Goal: Task Accomplishment & Management: Use online tool/utility

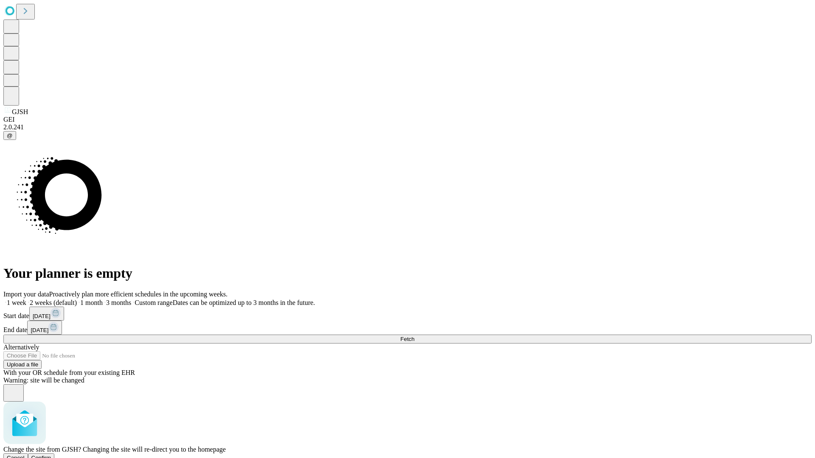
click at [51, 455] on span "Confirm" at bounding box center [41, 458] width 20 height 6
click at [77, 299] on label "2 weeks (default)" at bounding box center [51, 302] width 50 height 7
click at [414, 336] on span "Fetch" at bounding box center [407, 339] width 14 height 6
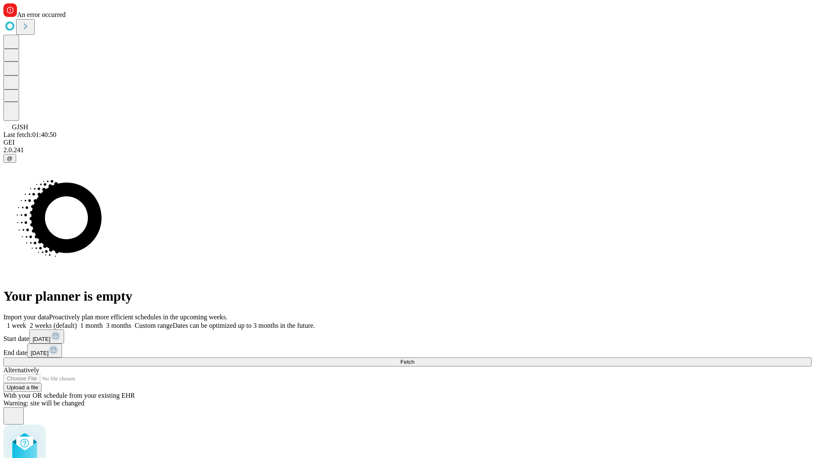
click at [77, 322] on label "2 weeks (default)" at bounding box center [51, 325] width 50 height 7
click at [414, 359] on span "Fetch" at bounding box center [407, 362] width 14 height 6
click at [77, 322] on label "2 weeks (default)" at bounding box center [51, 325] width 50 height 7
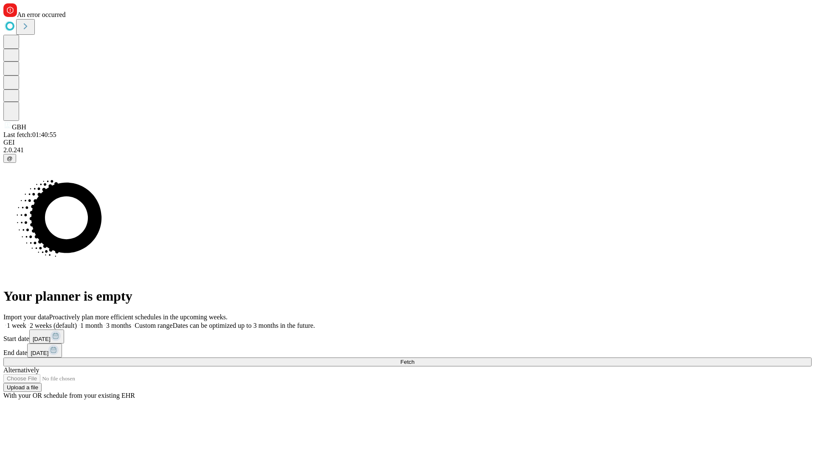
click at [414, 359] on span "Fetch" at bounding box center [407, 362] width 14 height 6
click at [77, 322] on label "2 weeks (default)" at bounding box center [51, 325] width 50 height 7
click at [414, 359] on span "Fetch" at bounding box center [407, 362] width 14 height 6
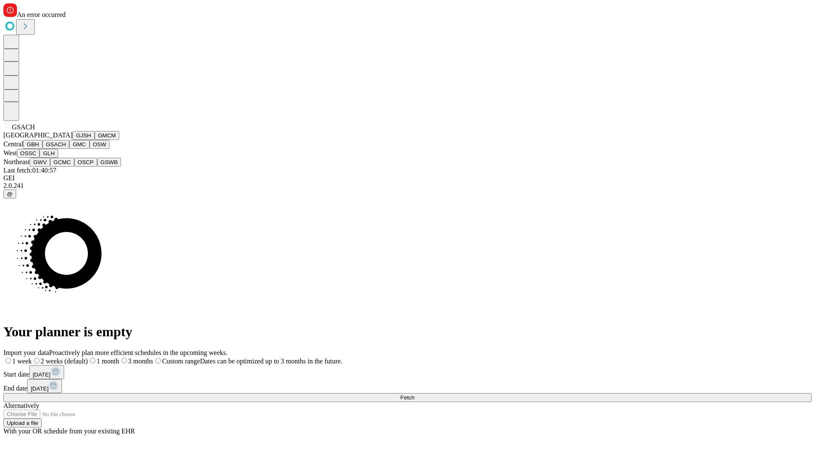
click at [69, 149] on button "GMC" at bounding box center [79, 144] width 20 height 9
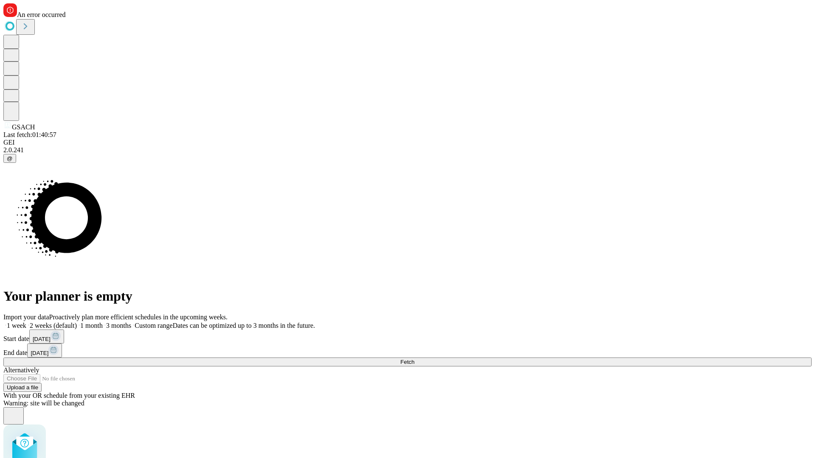
click at [77, 322] on label "2 weeks (default)" at bounding box center [51, 325] width 50 height 7
click at [414, 359] on span "Fetch" at bounding box center [407, 362] width 14 height 6
click at [77, 322] on label "2 weeks (default)" at bounding box center [51, 325] width 50 height 7
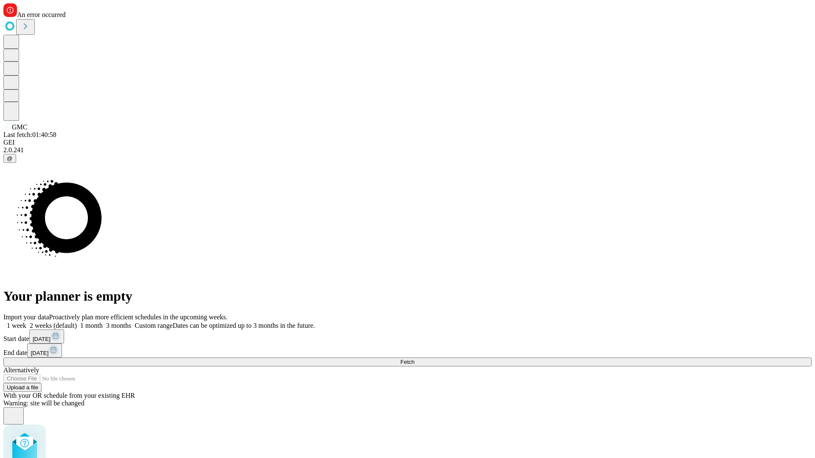
click at [414, 359] on span "Fetch" at bounding box center [407, 362] width 14 height 6
click at [77, 322] on label "2 weeks (default)" at bounding box center [51, 325] width 50 height 7
click at [414, 359] on span "Fetch" at bounding box center [407, 362] width 14 height 6
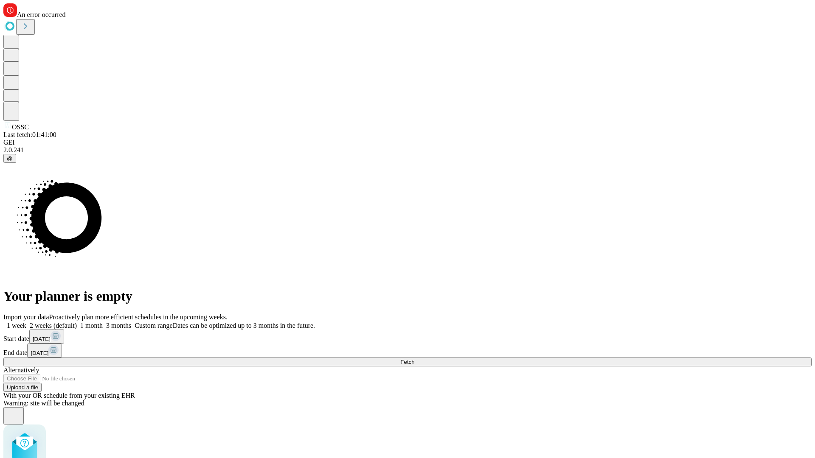
click at [77, 322] on label "2 weeks (default)" at bounding box center [51, 325] width 50 height 7
click at [414, 359] on span "Fetch" at bounding box center [407, 362] width 14 height 6
click at [77, 322] on label "2 weeks (default)" at bounding box center [51, 325] width 50 height 7
click at [414, 359] on span "Fetch" at bounding box center [407, 362] width 14 height 6
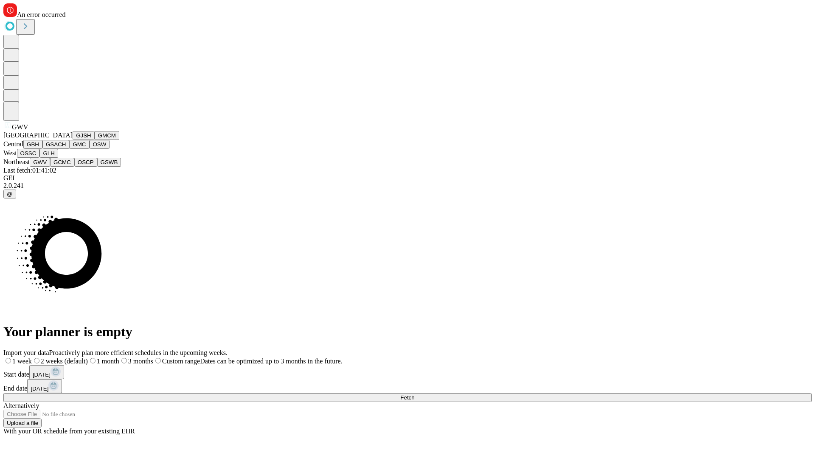
click at [66, 167] on button "GCMC" at bounding box center [62, 162] width 24 height 9
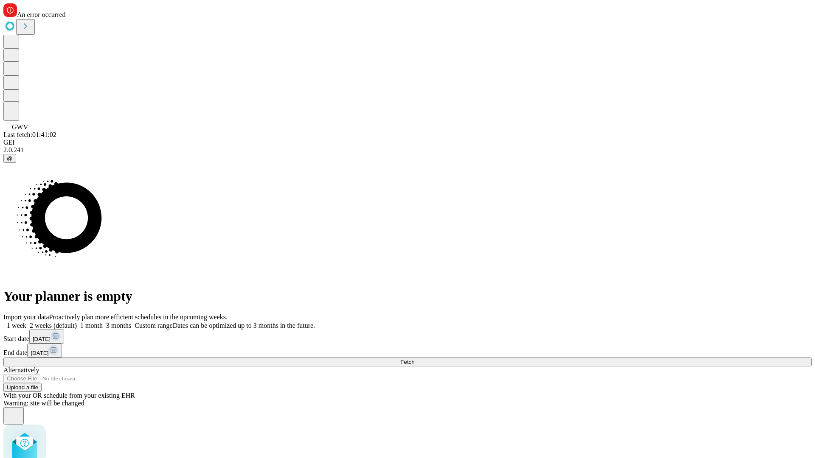
click at [77, 322] on label "2 weeks (default)" at bounding box center [51, 325] width 50 height 7
click at [414, 359] on span "Fetch" at bounding box center [407, 362] width 14 height 6
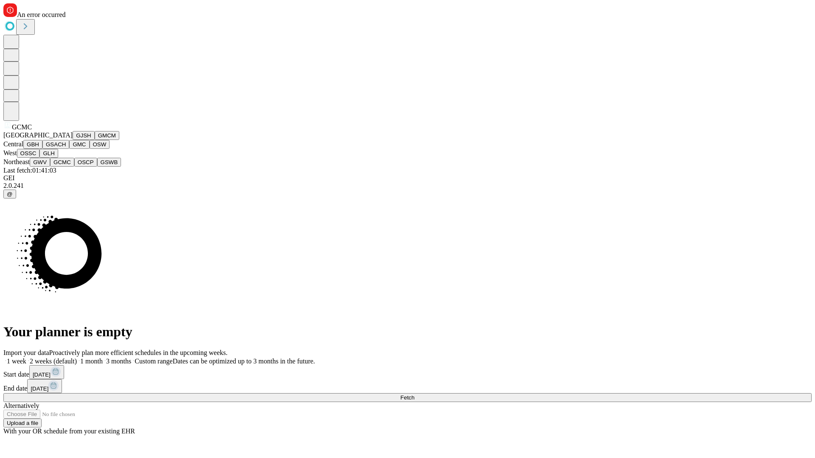
click at [74, 167] on button "OSCP" at bounding box center [85, 162] width 23 height 9
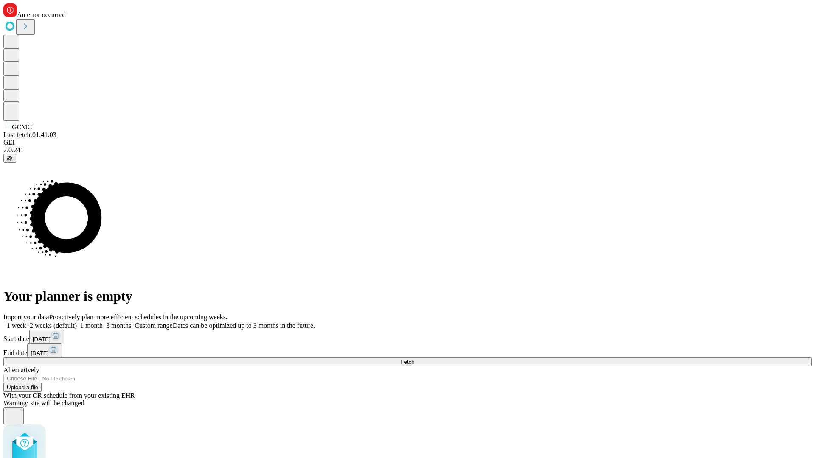
click at [77, 322] on label "2 weeks (default)" at bounding box center [51, 325] width 50 height 7
click at [414, 359] on span "Fetch" at bounding box center [407, 362] width 14 height 6
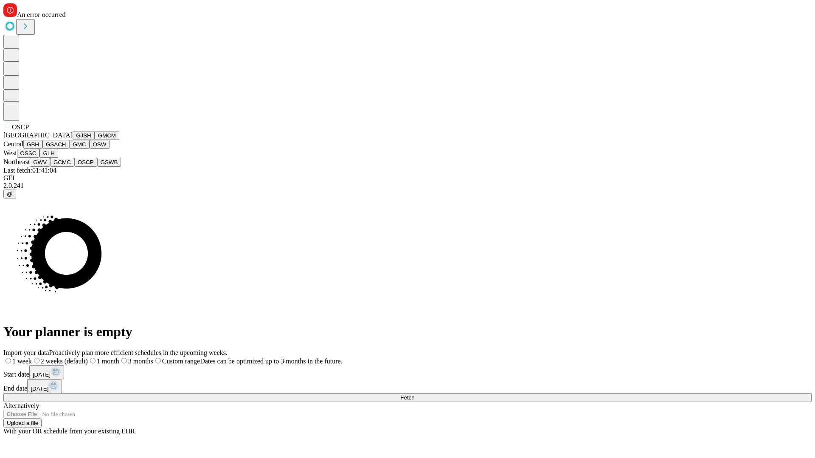
click at [97, 167] on button "GSWB" at bounding box center [109, 162] width 24 height 9
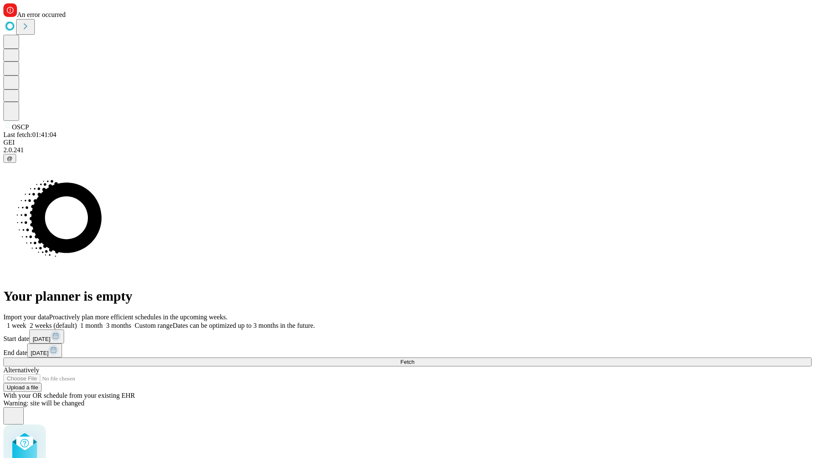
click at [77, 322] on label "2 weeks (default)" at bounding box center [51, 325] width 50 height 7
click at [414, 359] on span "Fetch" at bounding box center [407, 362] width 14 height 6
